Goal: Check status: Check status

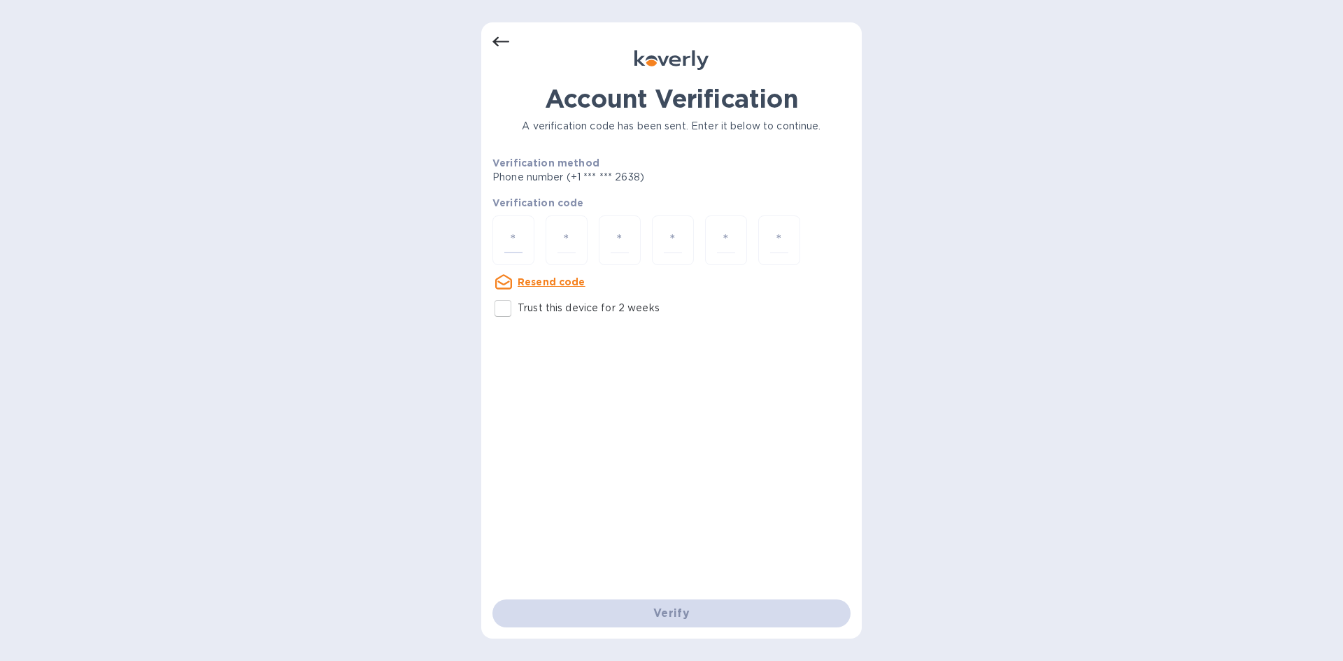
type input "2"
type input "5"
type input "1"
type input "3"
type input "7"
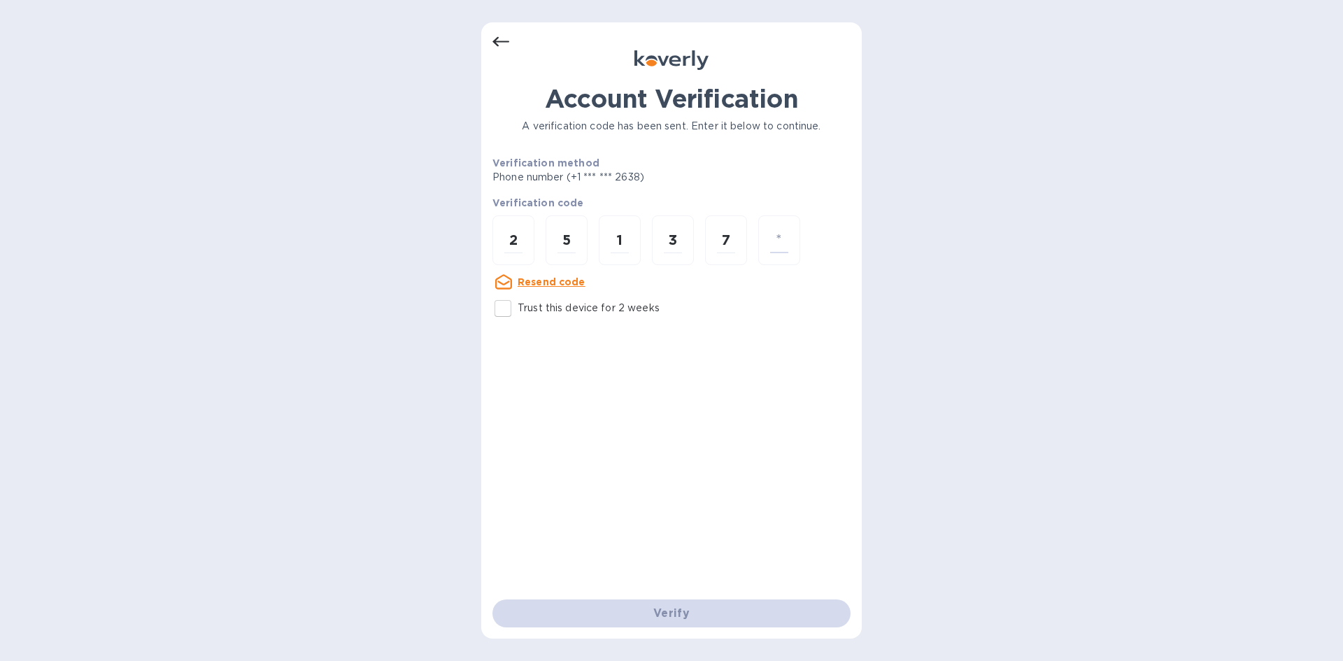
type input "2"
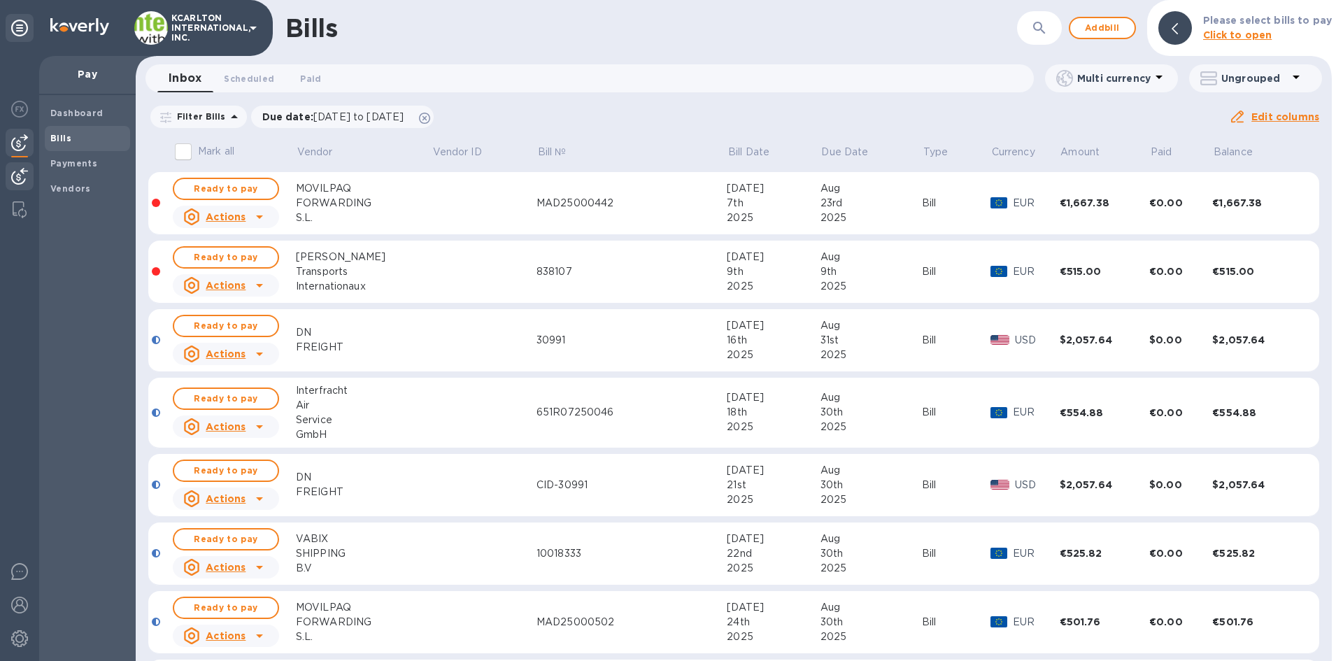
click at [25, 174] on img at bounding box center [19, 176] width 17 height 17
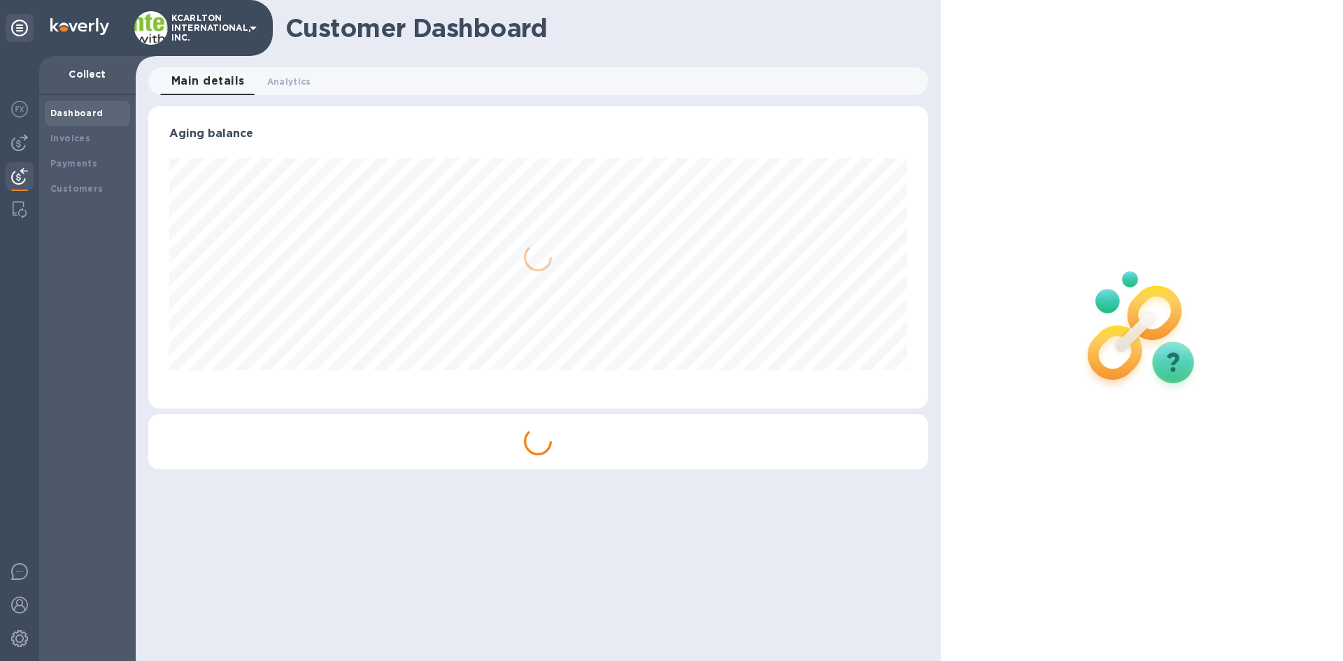
scroll to position [302, 779]
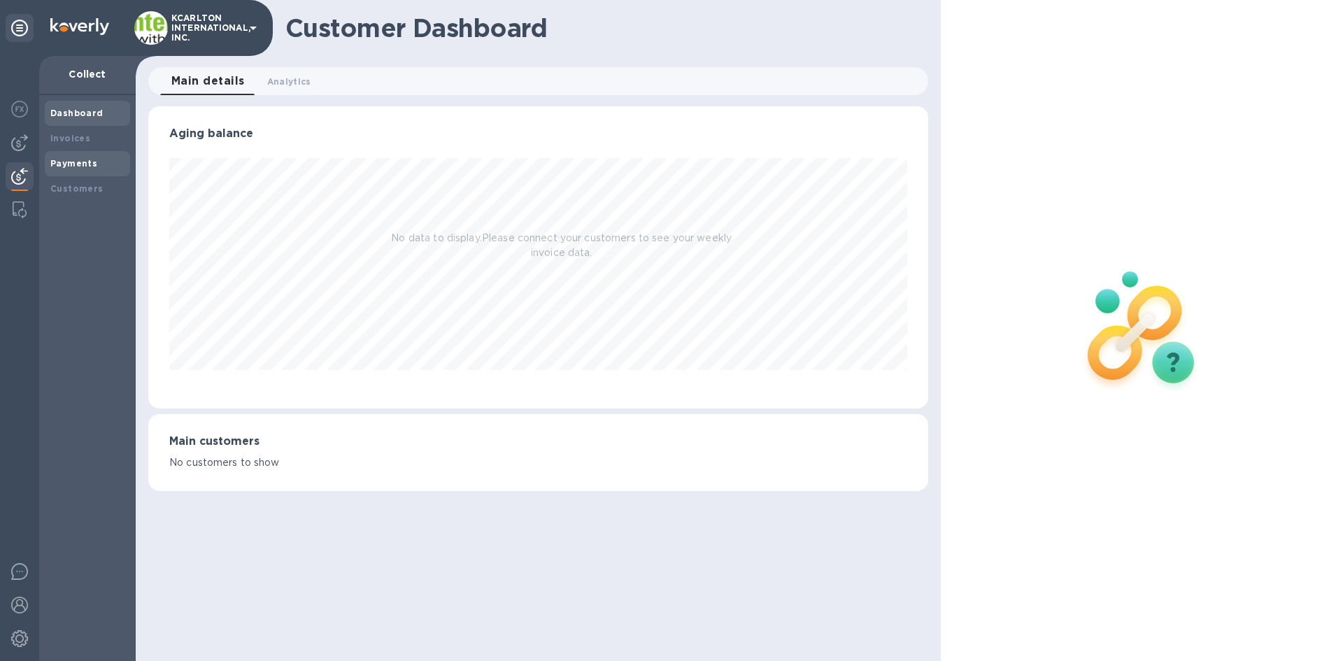
click at [61, 161] on b "Payments" at bounding box center [73, 163] width 47 height 10
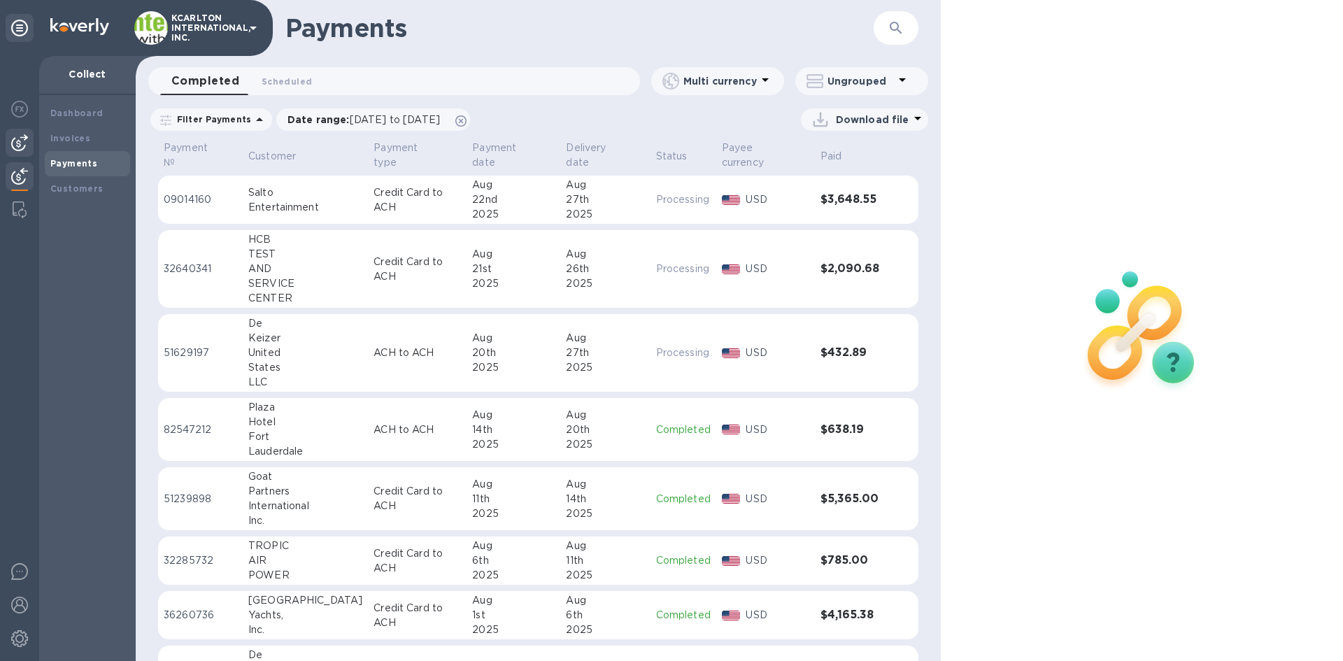
click at [29, 142] on div at bounding box center [20, 143] width 28 height 28
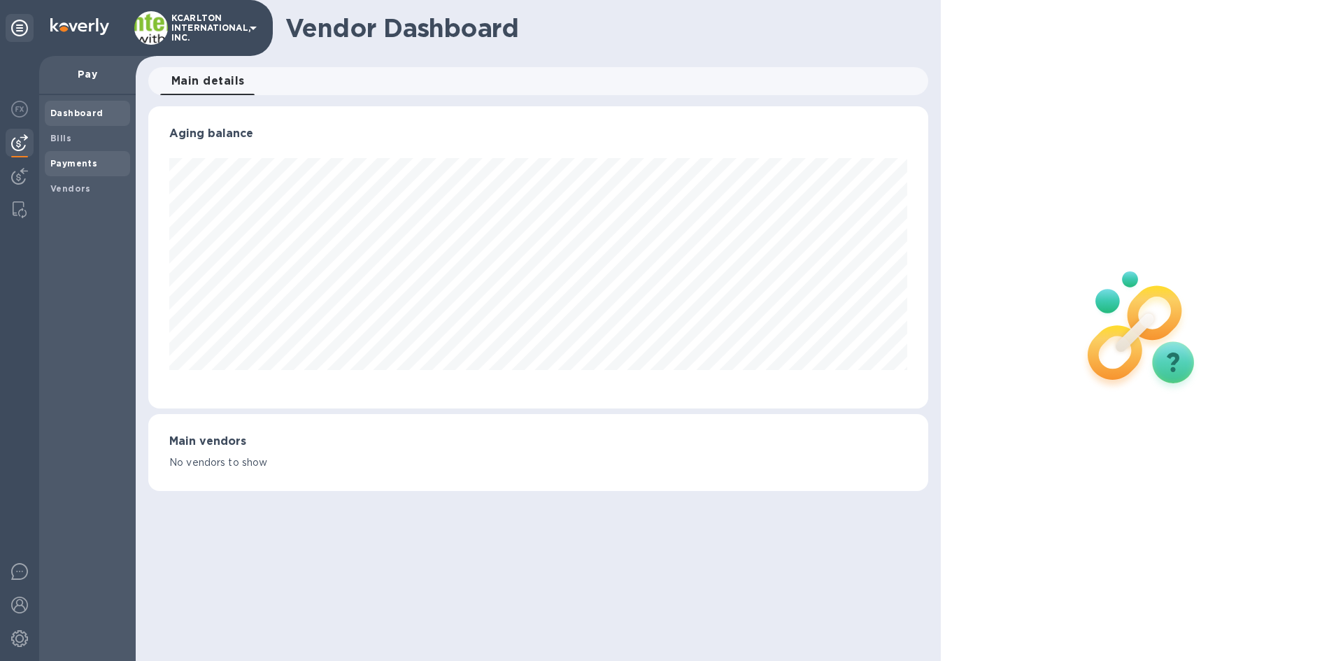
scroll to position [302, 779]
click at [80, 168] on b "Payments" at bounding box center [73, 163] width 47 height 10
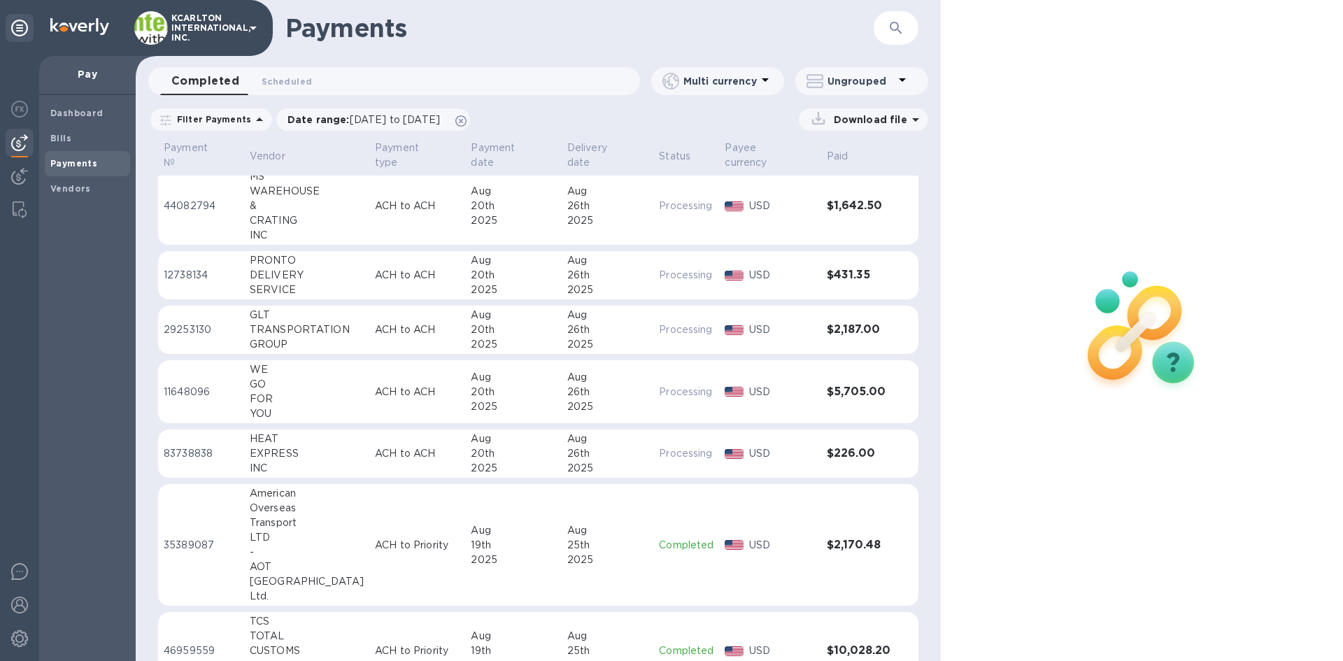
scroll to position [490, 0]
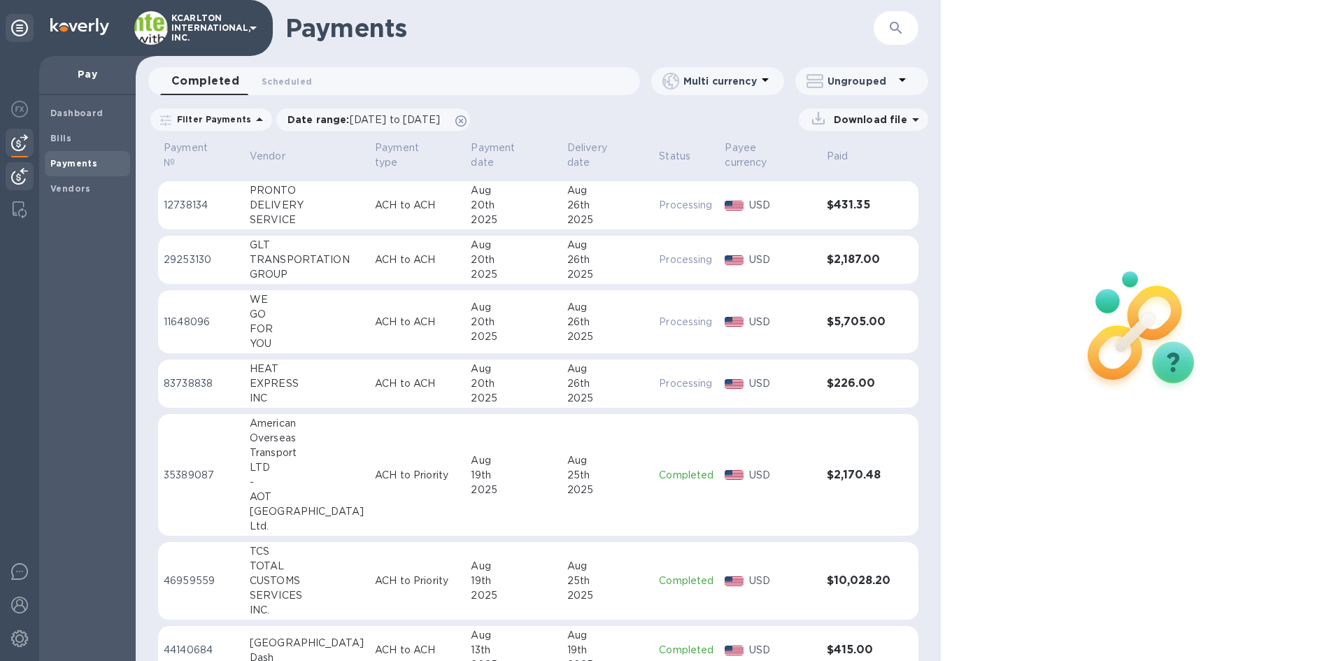
click at [8, 170] on div at bounding box center [20, 177] width 28 height 31
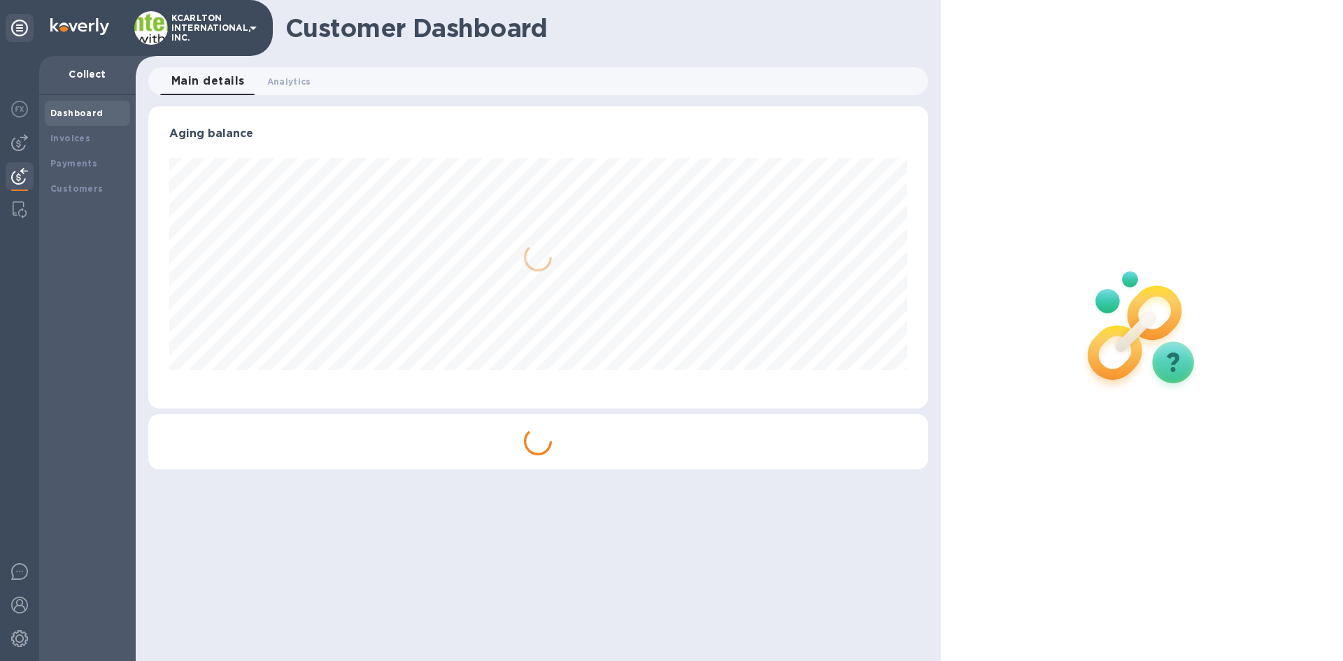
scroll to position [302, 779]
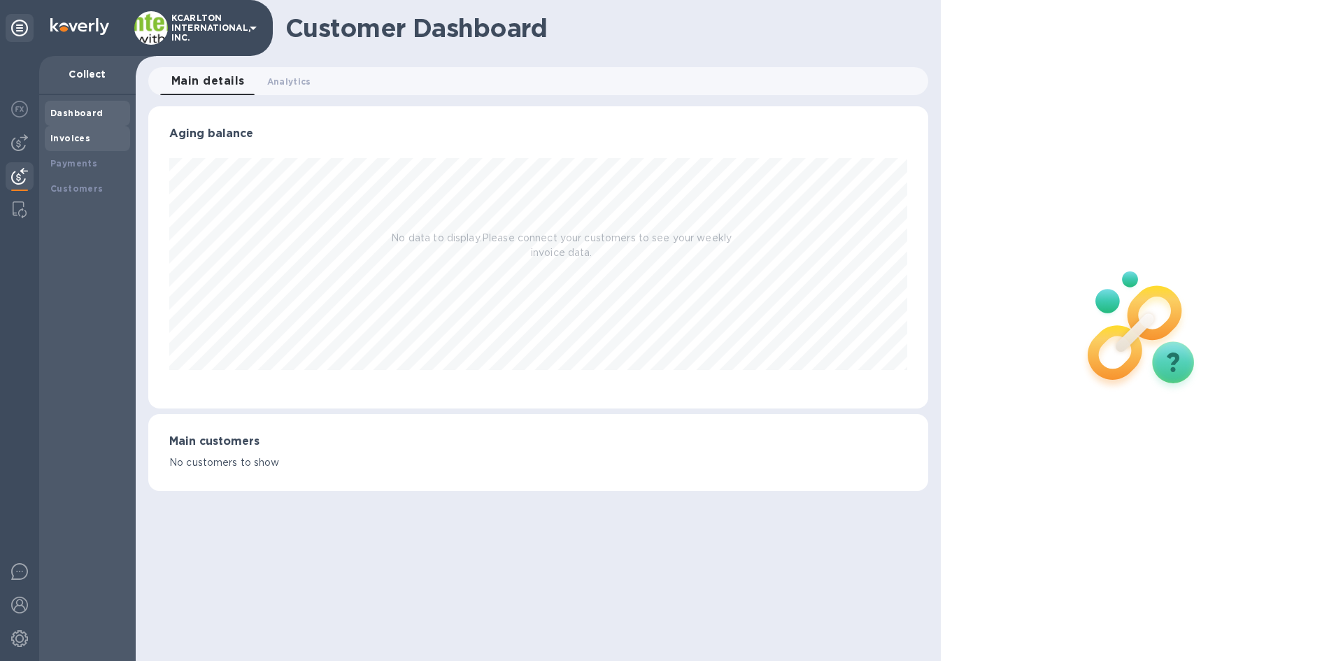
click at [68, 150] on div "Invoices" at bounding box center [87, 138] width 85 height 25
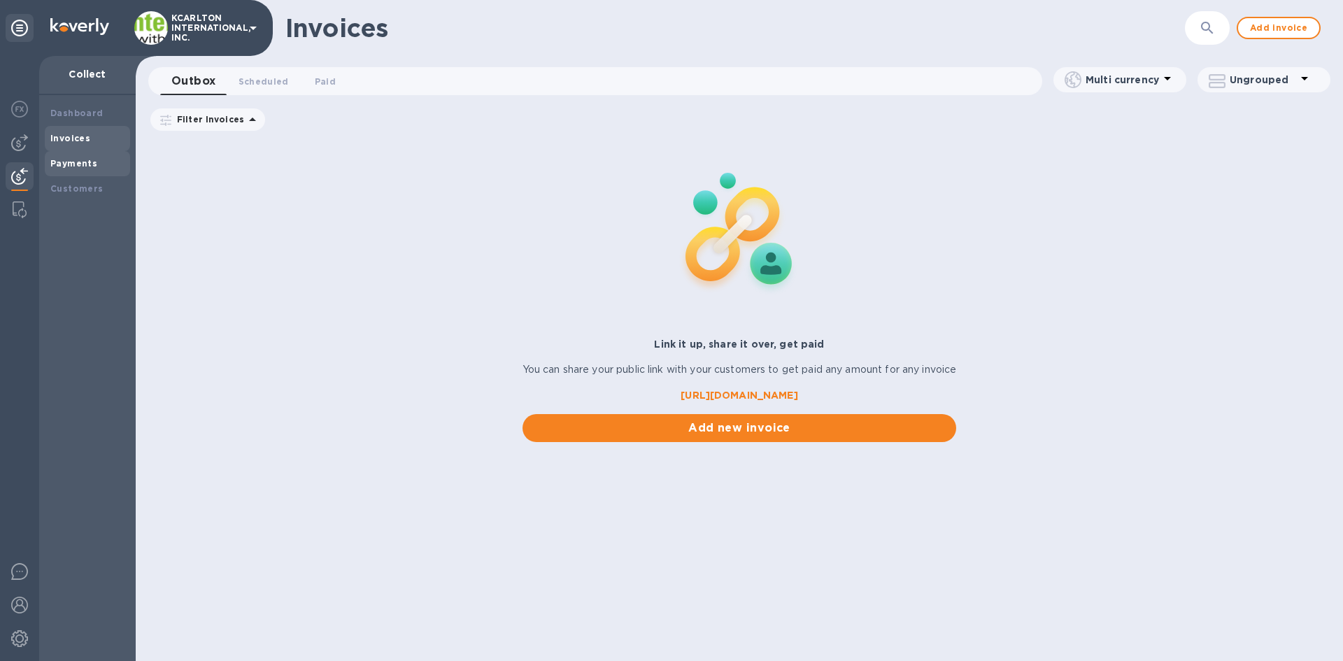
click at [70, 163] on b "Payments" at bounding box center [73, 163] width 47 height 10
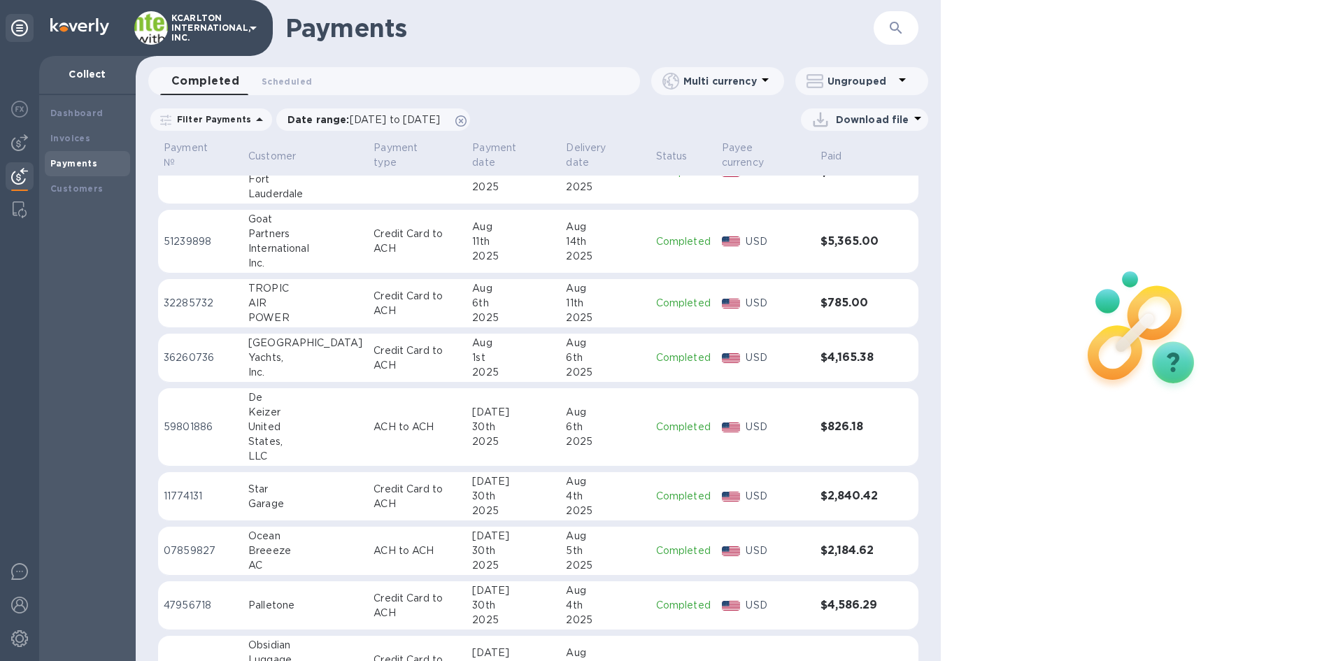
scroll to position [280, 0]
